Goal: Transaction & Acquisition: Purchase product/service

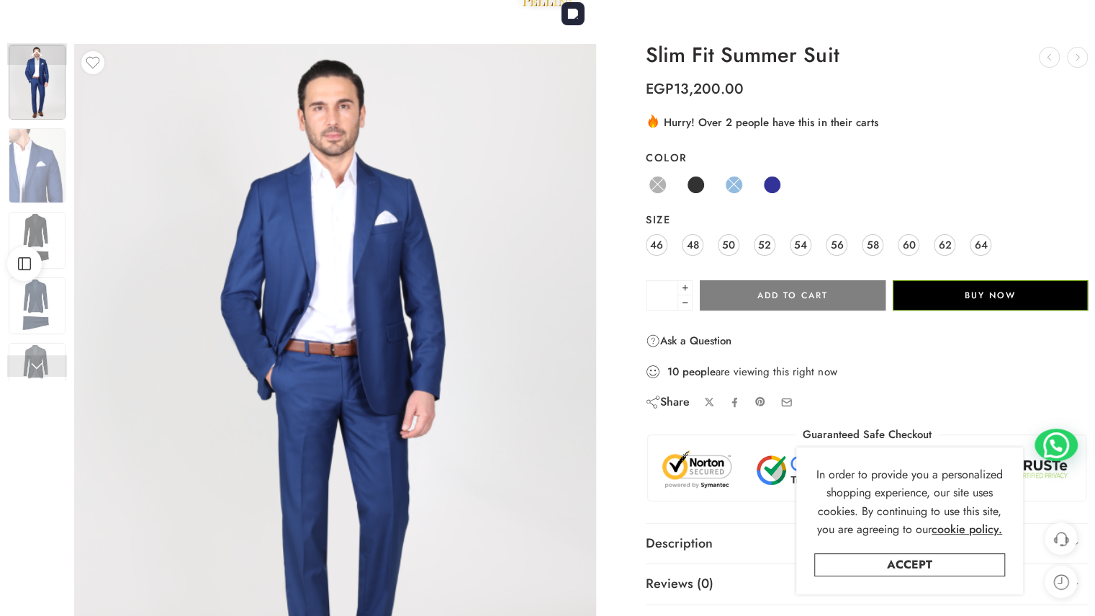
scroll to position [144, 0]
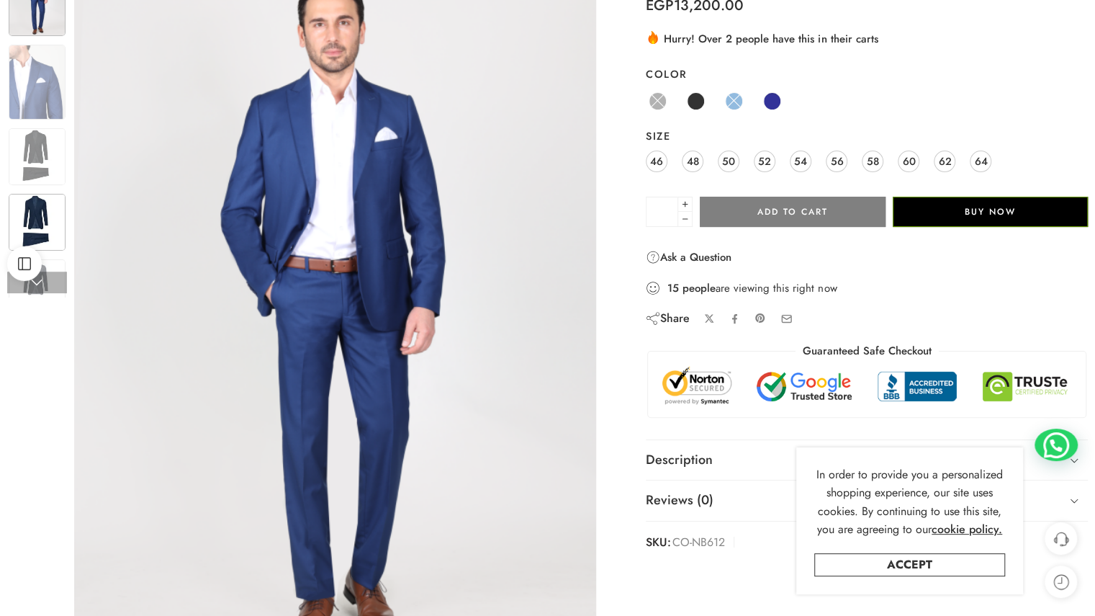
click at [38, 227] on img at bounding box center [37, 222] width 57 height 57
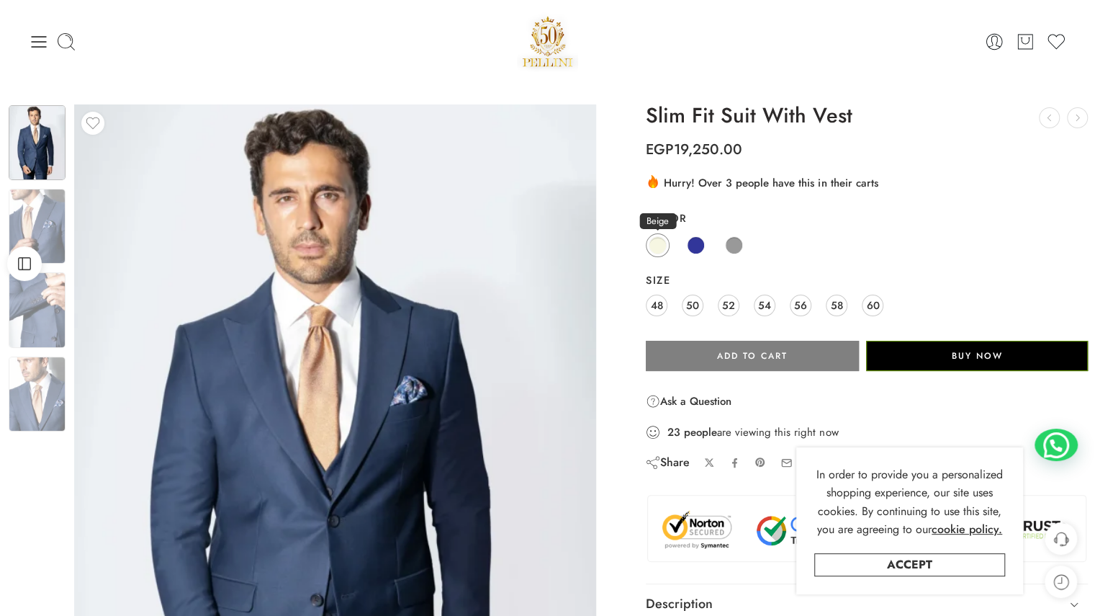
click at [655, 247] on span at bounding box center [658, 245] width 18 height 18
click at [725, 243] on span at bounding box center [734, 245] width 18 height 18
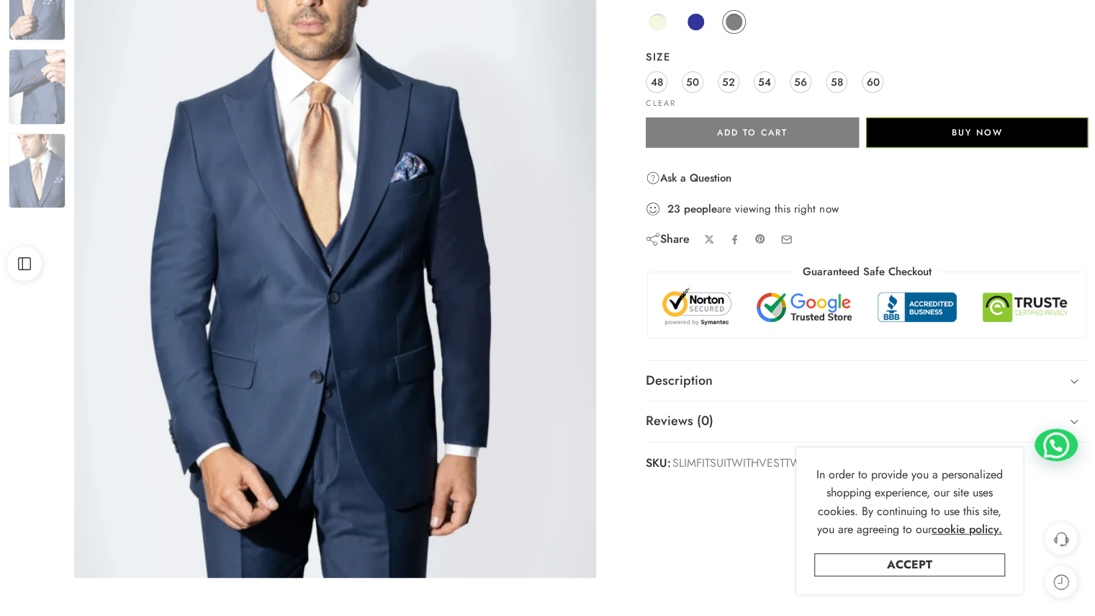
scroll to position [288, 0]
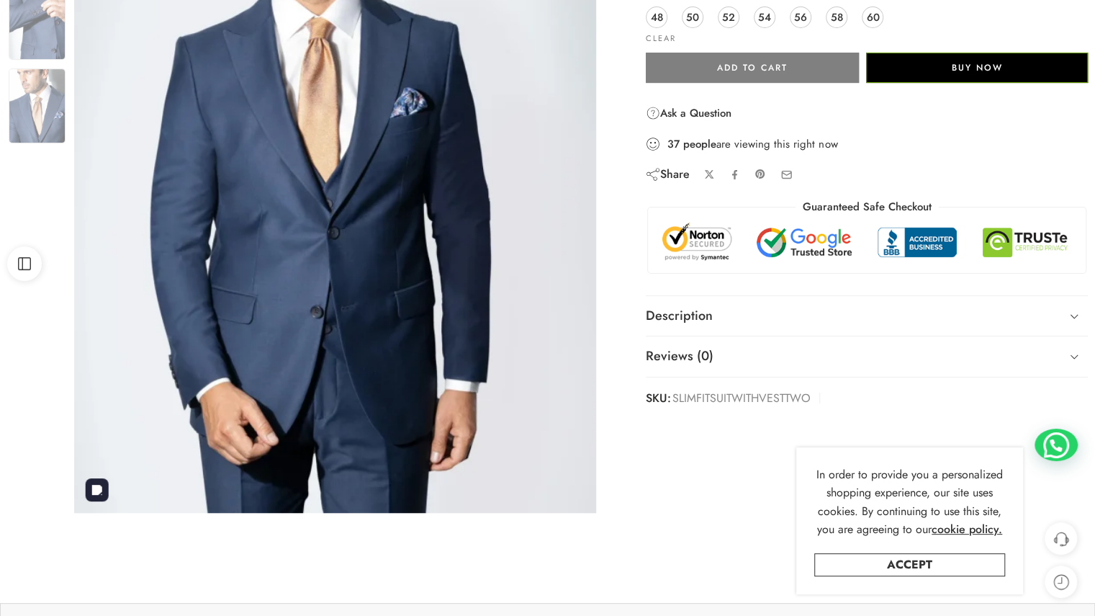
drag, startPoint x: 382, startPoint y: 338, endPoint x: 315, endPoint y: 196, distance: 157.5
click at [315, 196] on img at bounding box center [335, 164] width 522 height 696
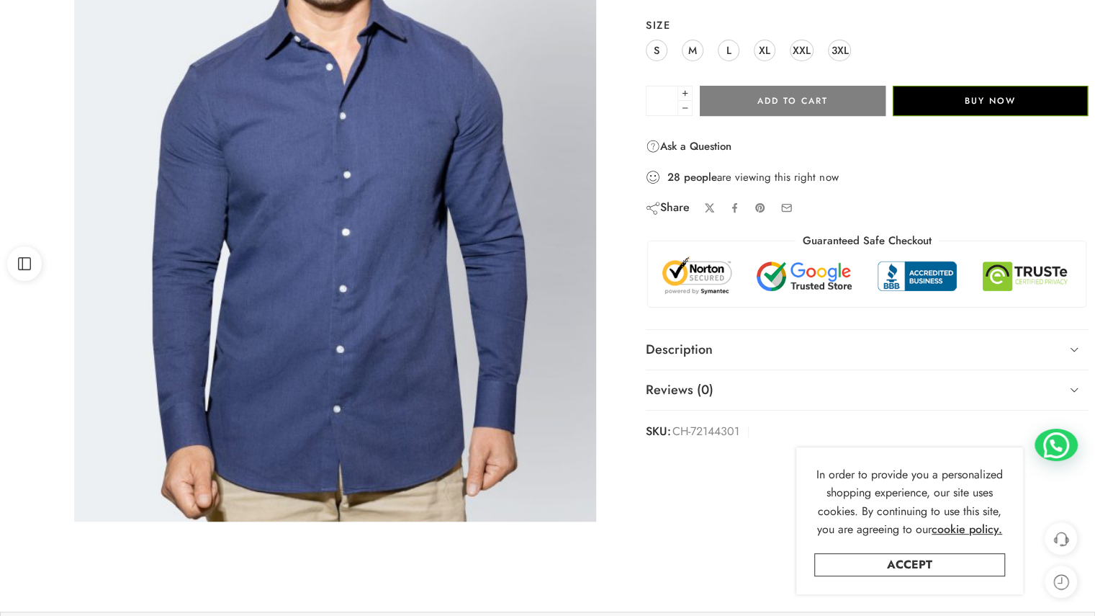
scroll to position [288, 0]
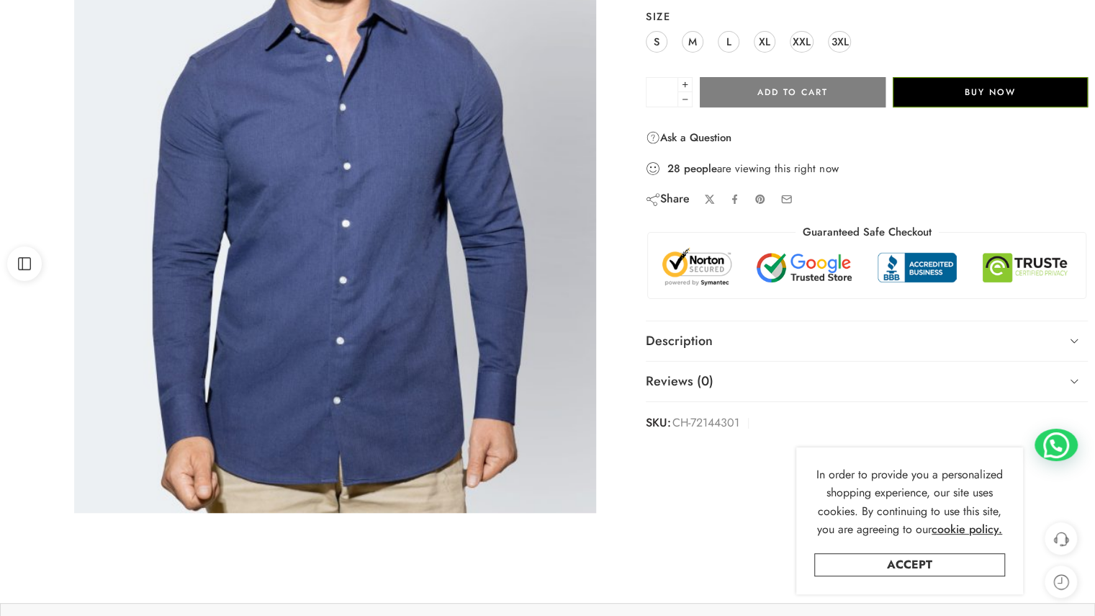
click at [309, 235] on img at bounding box center [335, 164] width 522 height 696
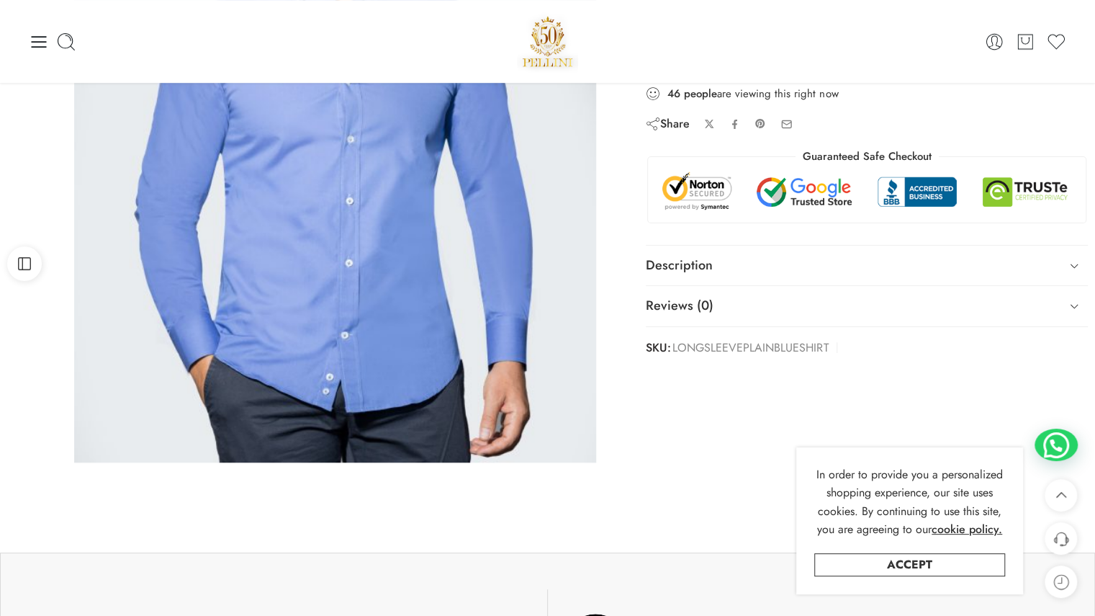
scroll to position [216, 0]
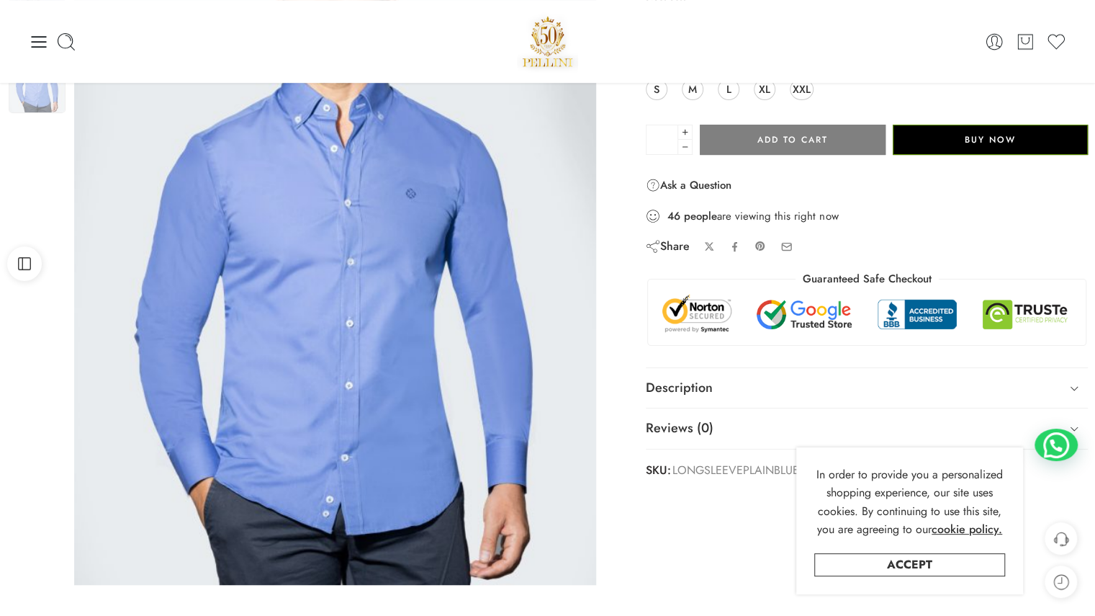
click at [341, 313] on img at bounding box center [335, 236] width 522 height 696
